Goal: Task Accomplishment & Management: Complete application form

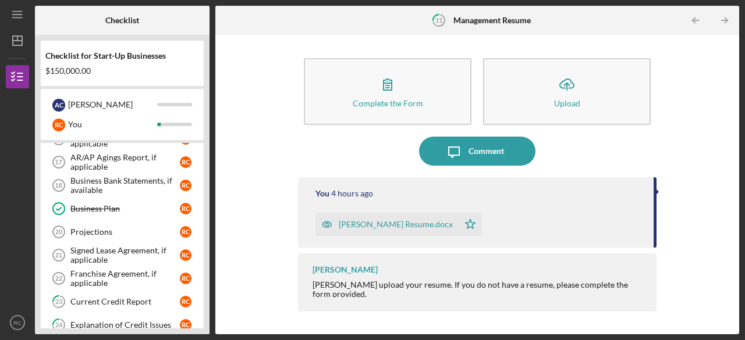
scroll to position [390, 0]
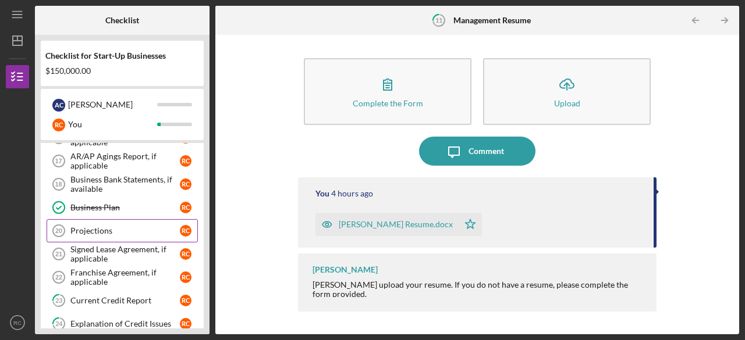
click at [116, 226] on div "Projections" at bounding box center [124, 230] width 109 height 9
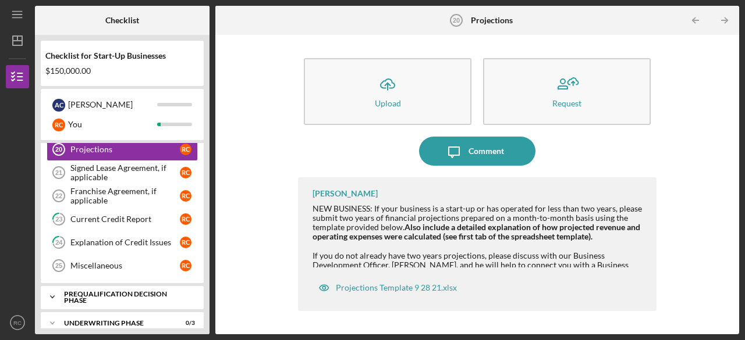
scroll to position [553, 0]
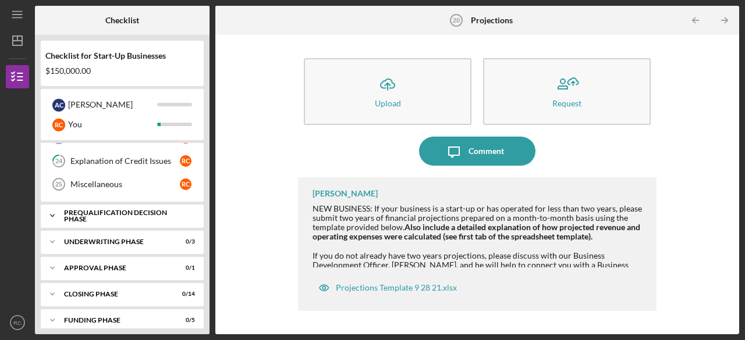
click at [66, 204] on div "Icon/Expander Prequalification Decision Phase 0 / 1" at bounding box center [122, 215] width 163 height 23
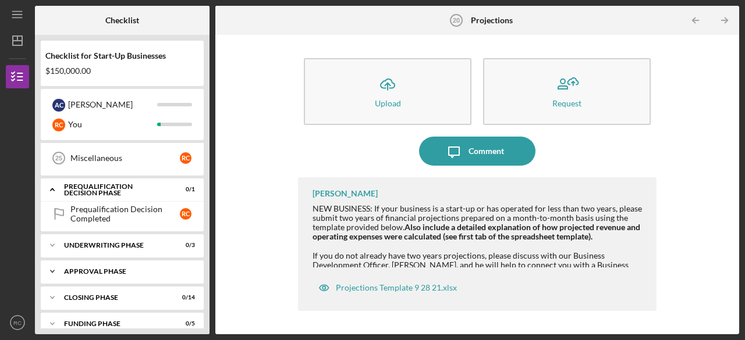
scroll to position [582, 0]
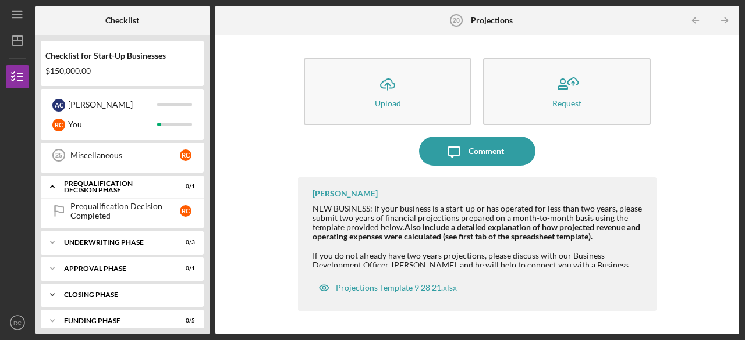
click at [112, 292] on div "Closing Phase" at bounding box center [126, 295] width 125 height 7
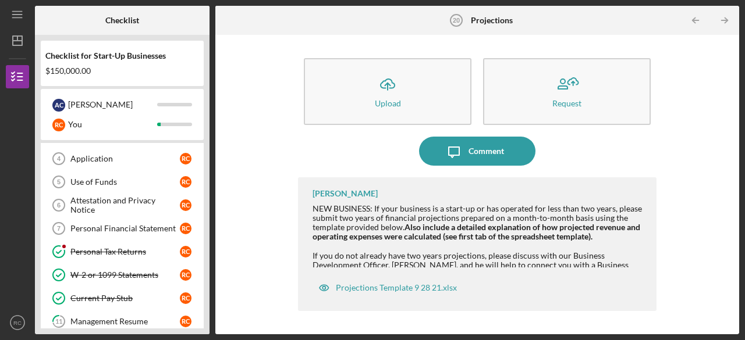
scroll to position [0, 0]
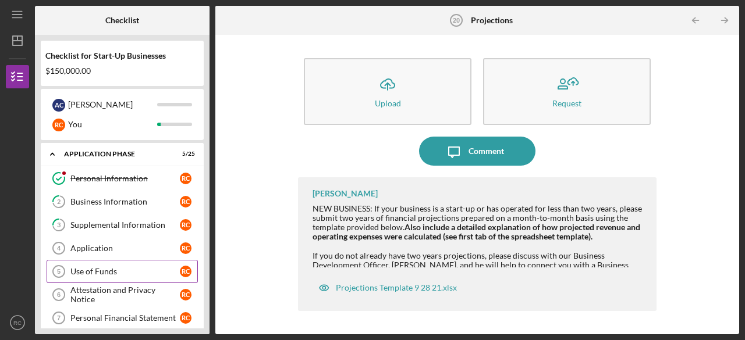
click at [131, 264] on link "Use of Funds 5 Use of Funds R C" at bounding box center [122, 271] width 151 height 23
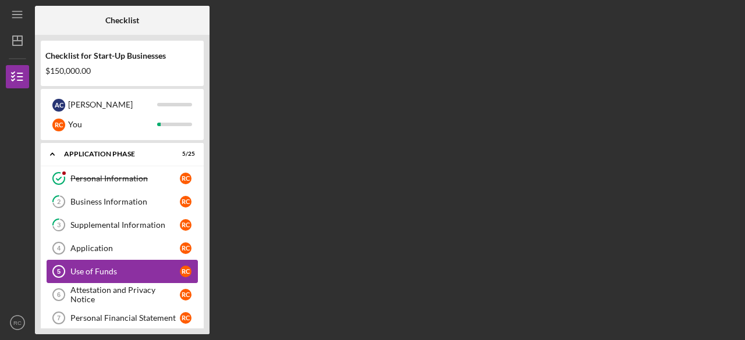
click at [131, 264] on link "Use of Funds 5 Use of Funds R C" at bounding box center [122, 271] width 151 height 23
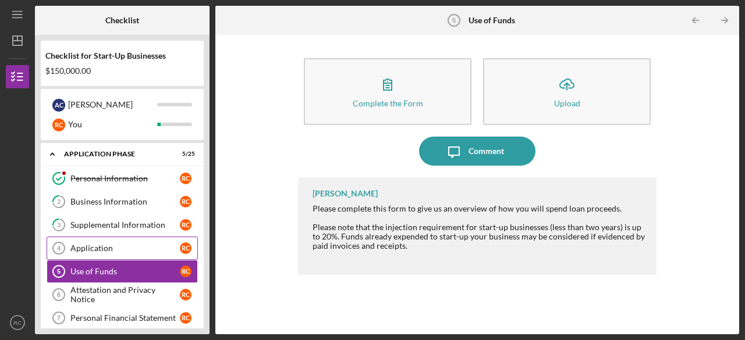
click at [137, 248] on div "Application" at bounding box center [124, 248] width 109 height 9
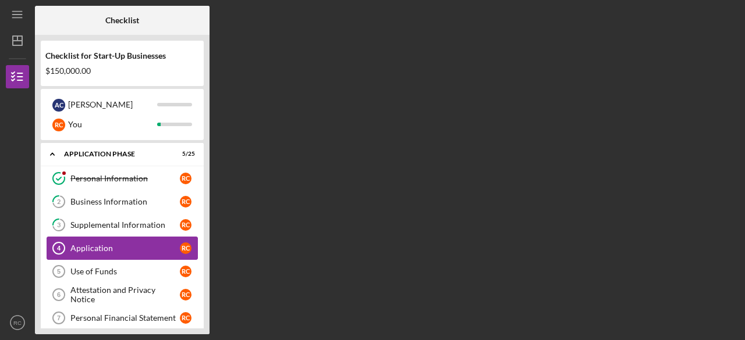
click at [137, 248] on div "Application" at bounding box center [124, 248] width 109 height 9
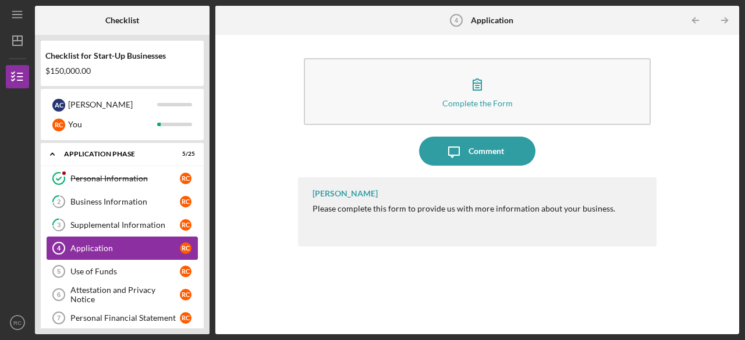
click at [137, 248] on div "Application" at bounding box center [124, 248] width 109 height 9
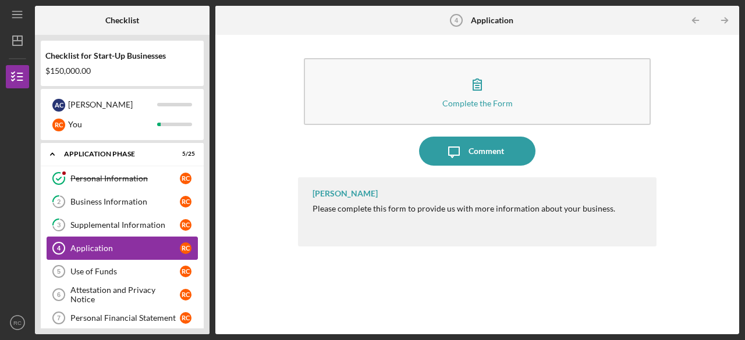
click at [137, 248] on div "Application" at bounding box center [124, 248] width 109 height 9
click at [95, 272] on div "Use of Funds" at bounding box center [124, 271] width 109 height 9
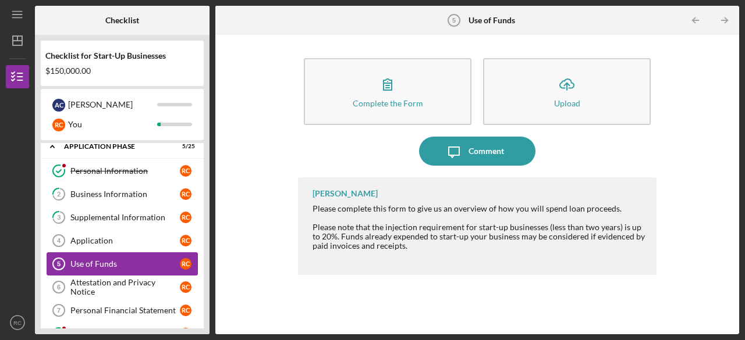
scroll to position [6, 0]
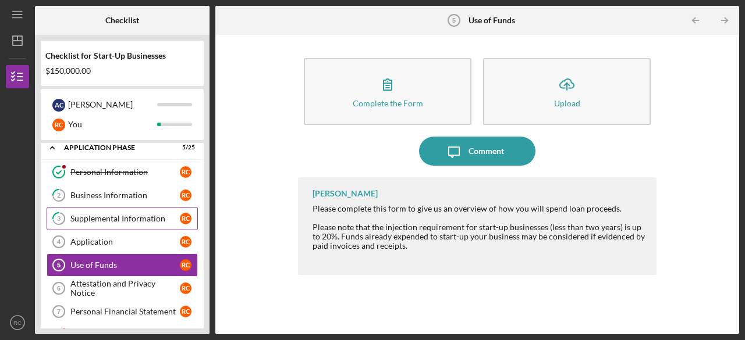
click at [143, 215] on div "Supplemental Information" at bounding box center [124, 218] width 109 height 9
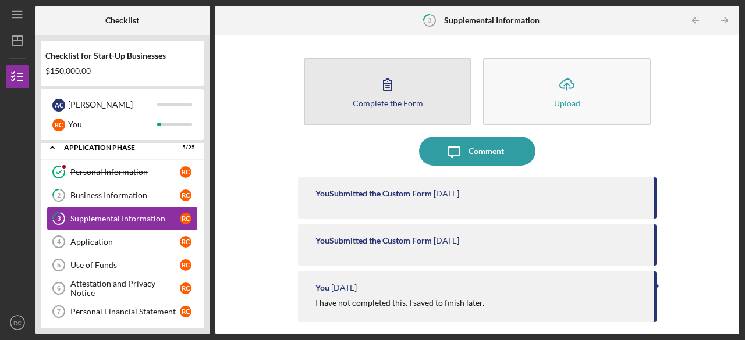
click at [400, 100] on div "Complete the Form" at bounding box center [388, 103] width 70 height 9
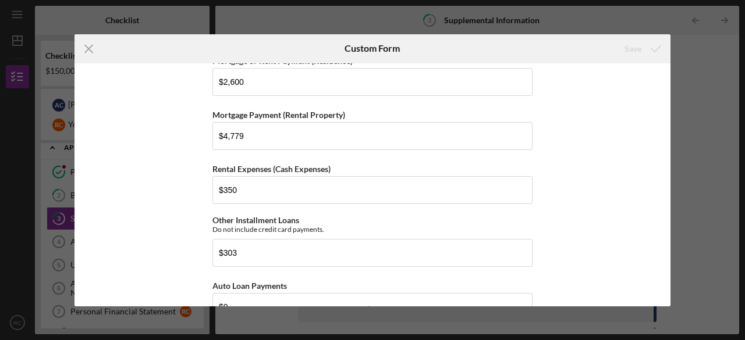
scroll to position [1188, 0]
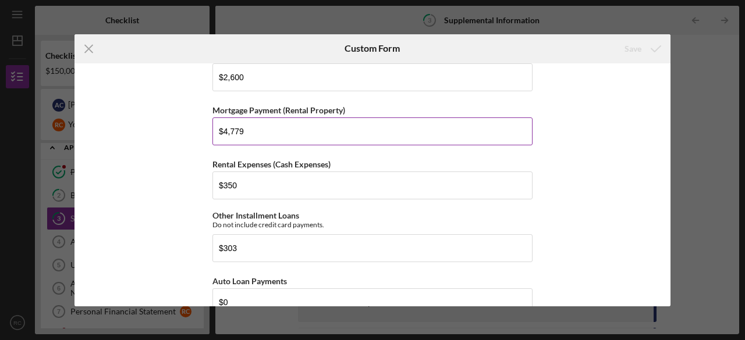
click at [247, 119] on input "$4,779" at bounding box center [372, 132] width 320 height 28
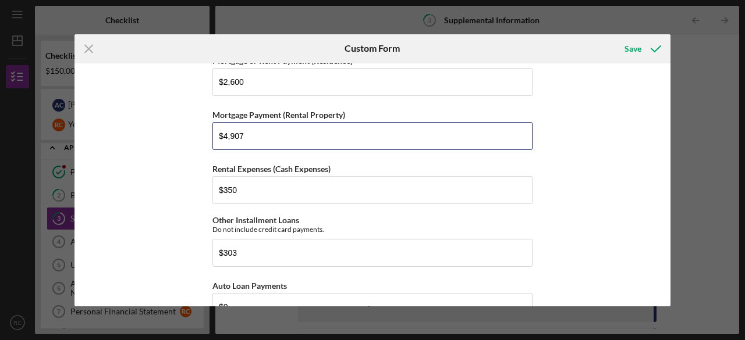
scroll to position [1181, 0]
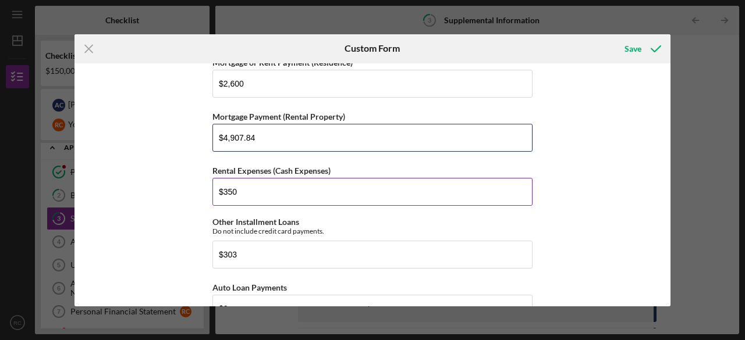
type input "$4,907.84"
click at [291, 193] on input "$350" at bounding box center [372, 192] width 320 height 28
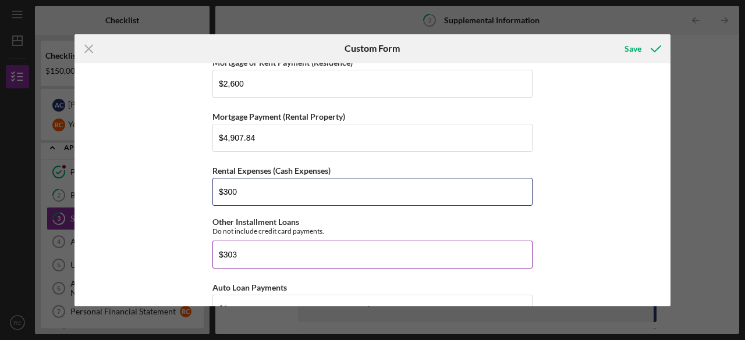
type input "$300"
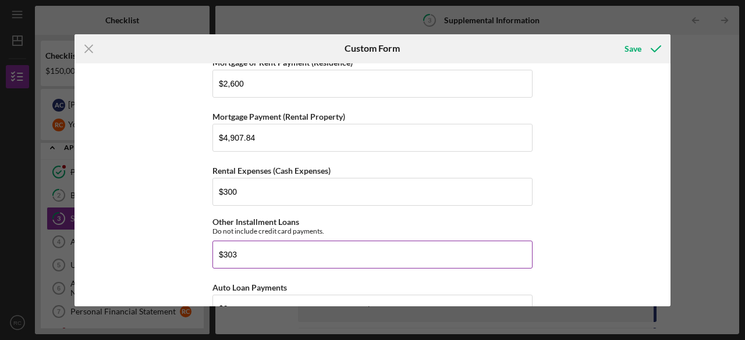
click at [339, 244] on input "$303" at bounding box center [372, 255] width 320 height 28
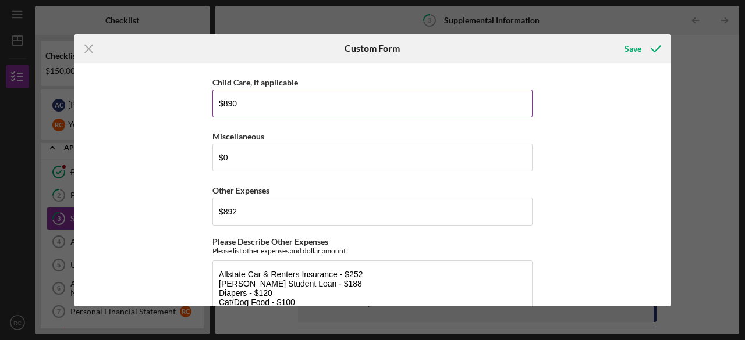
scroll to position [1809, 0]
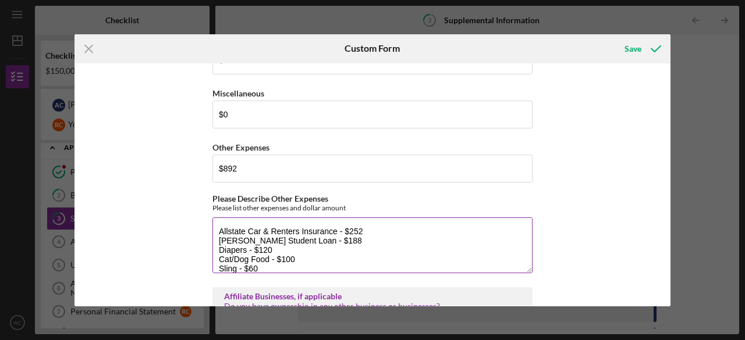
click at [340, 222] on textarea "Allstate Car & Renters Insurance - $252 [PERSON_NAME] Student Loan - $188 Diape…" at bounding box center [372, 246] width 320 height 56
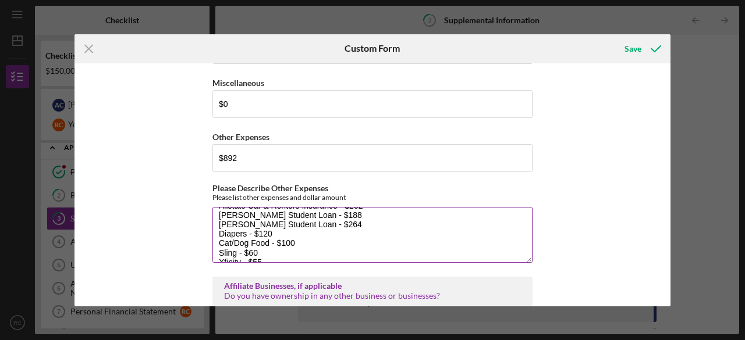
scroll to position [23, 0]
drag, startPoint x: 268, startPoint y: 221, endPoint x: 215, endPoint y: 219, distance: 53.6
click at [215, 219] on textarea "Allstate Car & Renters Insurance - $252 [PERSON_NAME] Student Loan - $188 [PERS…" at bounding box center [372, 235] width 320 height 56
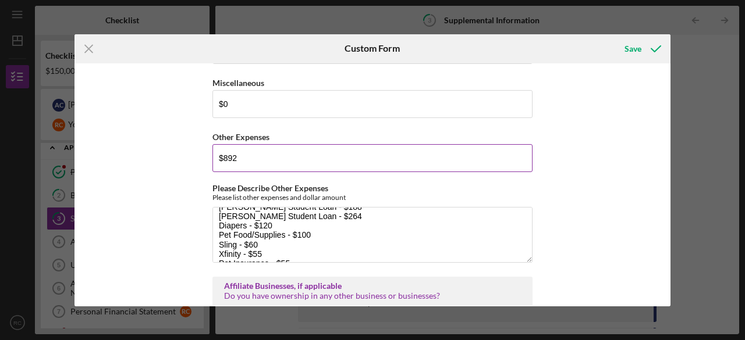
click at [257, 152] on input "$892" at bounding box center [372, 158] width 320 height 28
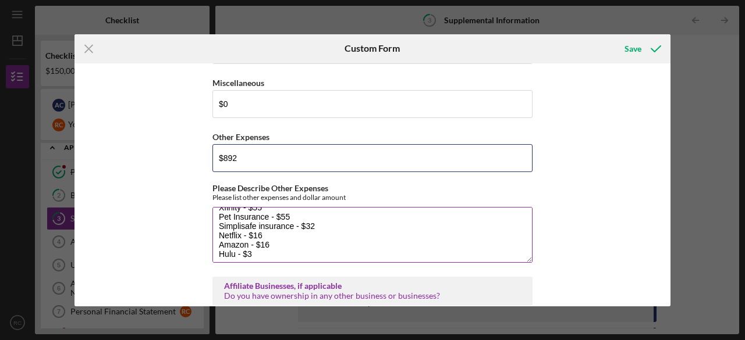
scroll to position [74, 0]
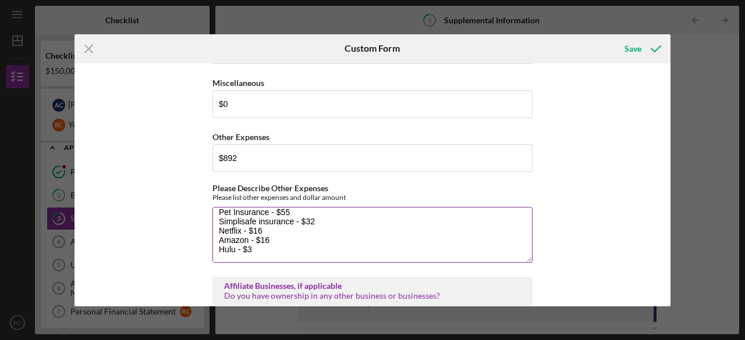
drag, startPoint x: 291, startPoint y: 205, endPoint x: 257, endPoint y: 202, distance: 33.9
click at [257, 207] on textarea "Allstate Car & Renters Insurance - $252 [PERSON_NAME] Student Loan - $188 [PERS…" at bounding box center [372, 235] width 320 height 56
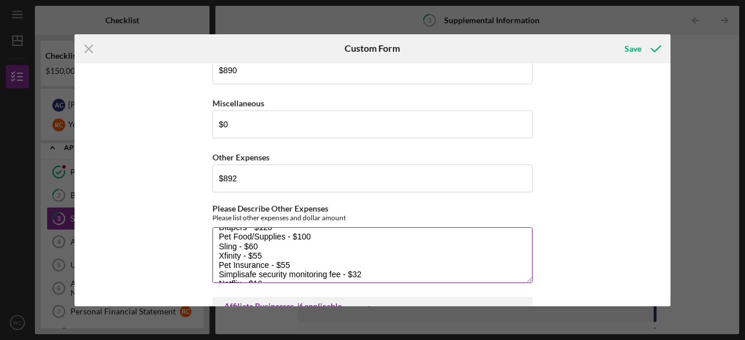
scroll to position [0, 0]
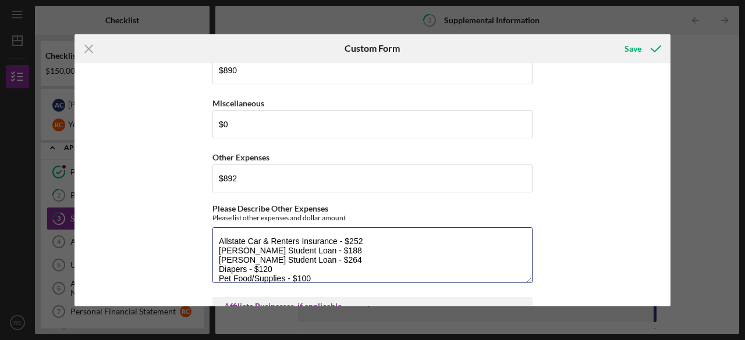
type textarea "Allstate Car & Renters Insurance - $252 [PERSON_NAME] Student Loan - $188 [PERS…"
click at [322, 239] on textarea "Allstate Car & Renters Insurance - $252 [PERSON_NAME] Student Loan - $188 [PERS…" at bounding box center [372, 256] width 320 height 56
click at [320, 247] on textarea "Allstate Car & Renters Insurance - $252 [PERSON_NAME] Student Loan - $188 [PERS…" at bounding box center [372, 256] width 320 height 56
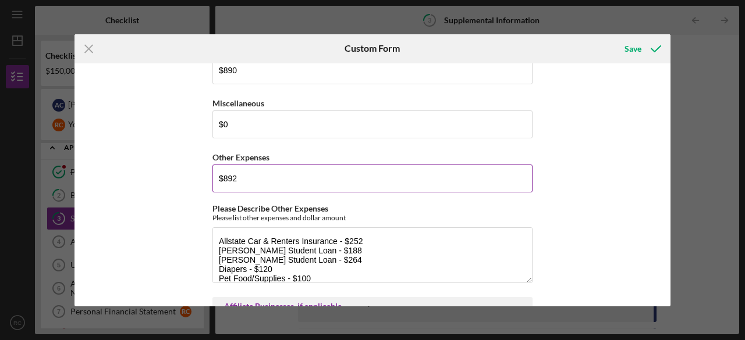
click at [250, 165] on input "$892" at bounding box center [372, 179] width 320 height 28
type input "$8"
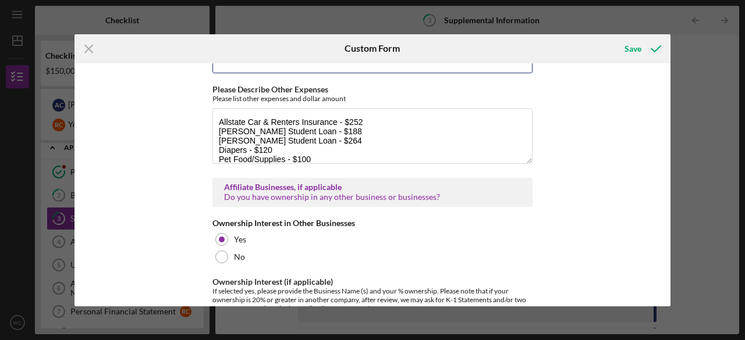
scroll to position [1905, 0]
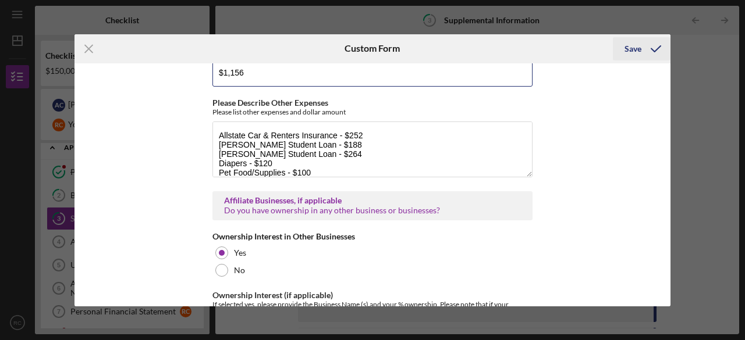
type input "$1,156"
click at [633, 47] on div "Save" at bounding box center [632, 48] width 17 height 23
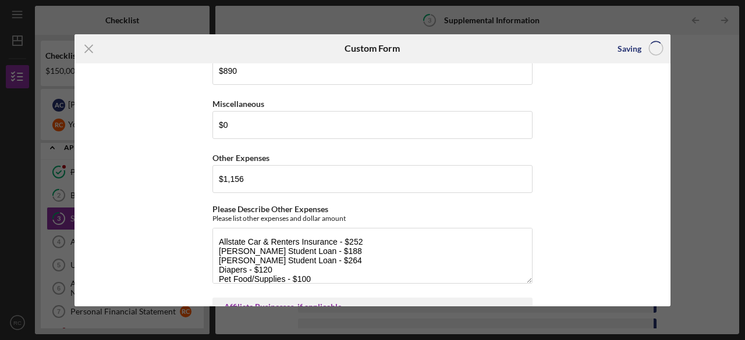
scroll to position [1770, 0]
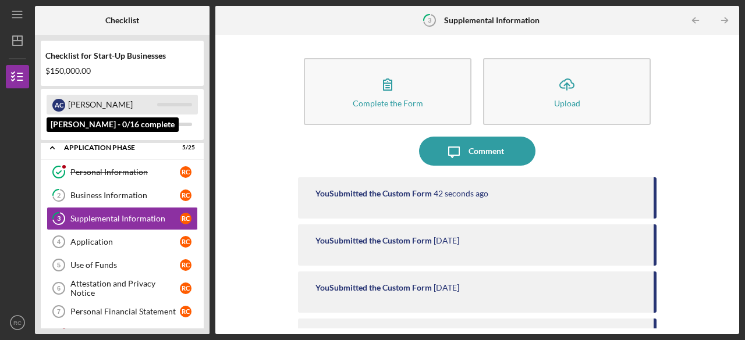
click at [114, 105] on div "[PERSON_NAME]" at bounding box center [112, 105] width 89 height 20
click at [166, 109] on div "A c [PERSON_NAME]" at bounding box center [122, 105] width 151 height 20
click at [58, 104] on div "A c" at bounding box center [58, 105] width 13 height 13
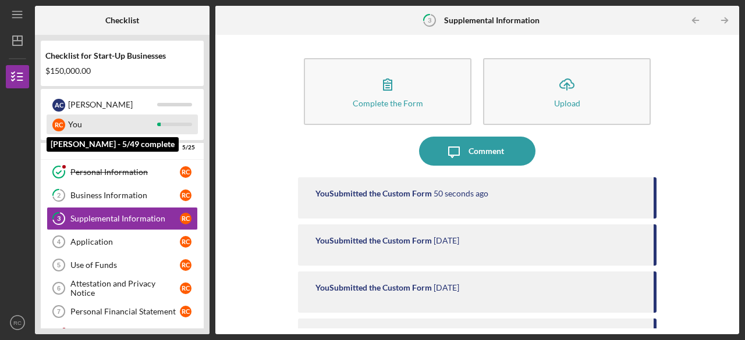
click at [155, 123] on div "You" at bounding box center [112, 125] width 89 height 20
click at [57, 123] on div "R C" at bounding box center [58, 125] width 13 height 13
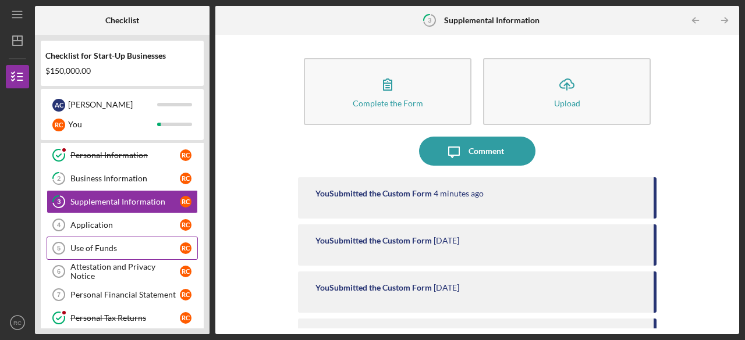
scroll to position [30, 0]
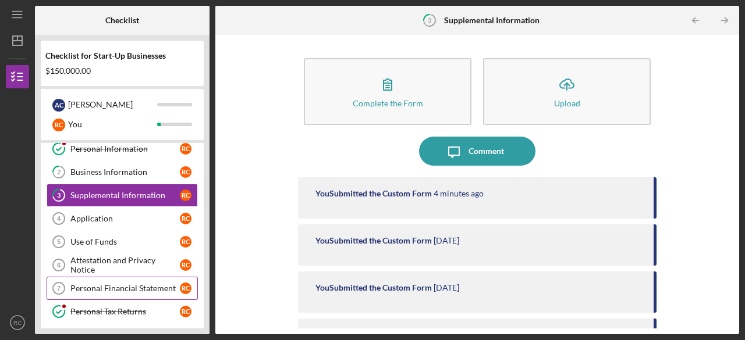
click at [132, 286] on div "Personal Financial Statement" at bounding box center [124, 288] width 109 height 9
